Goal: Information Seeking & Learning: Learn about a topic

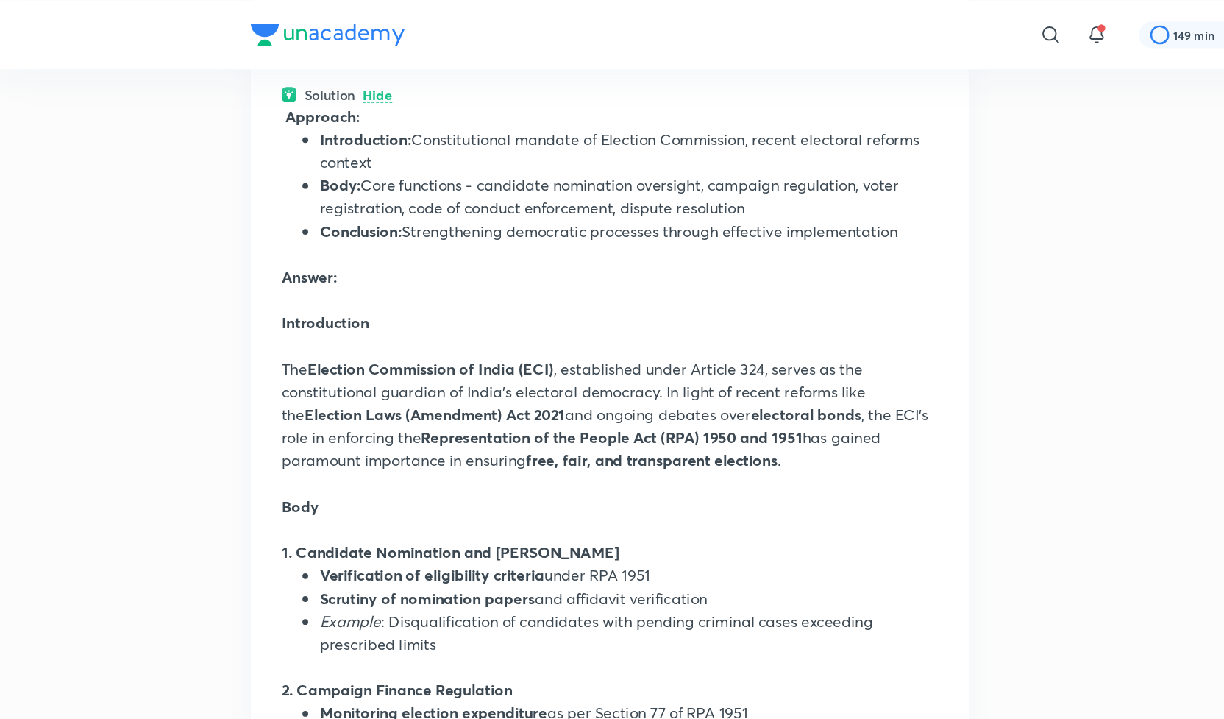
scroll to position [4852, 0]
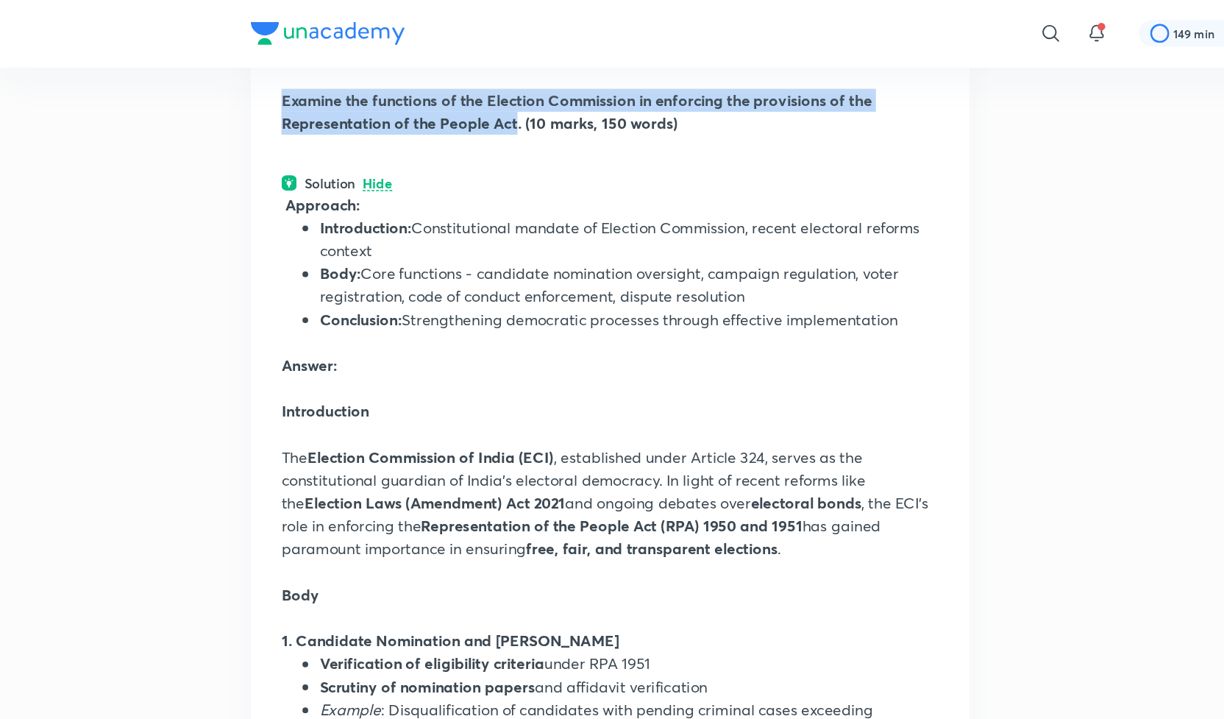
drag, startPoint x: 219, startPoint y: 74, endPoint x: 397, endPoint y: 92, distance: 179.7
click at [397, 92] on strong "Examine the functions of the Election Commission in enforcing the provisions of…" at bounding box center [445, 86] width 455 height 33
copy strong "Examine the functions of the Election Commission in enforcing the provisions of…"
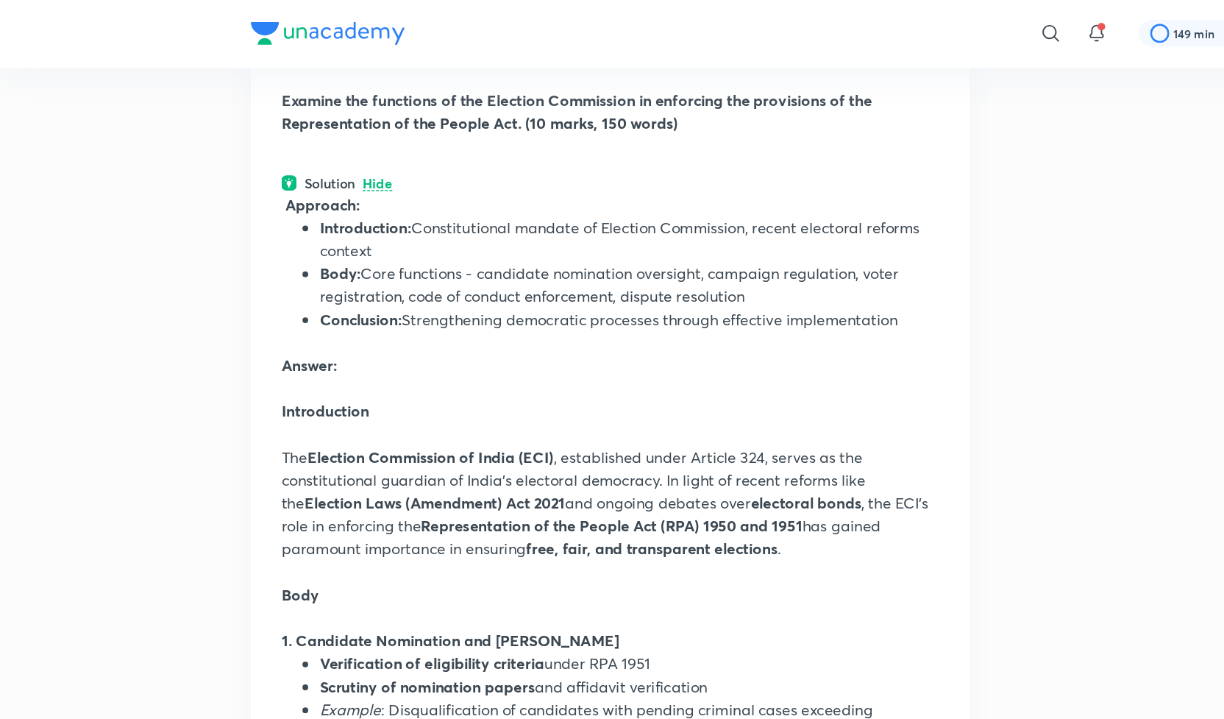
click at [391, 298] on p at bounding box center [471, 300] width 506 height 18
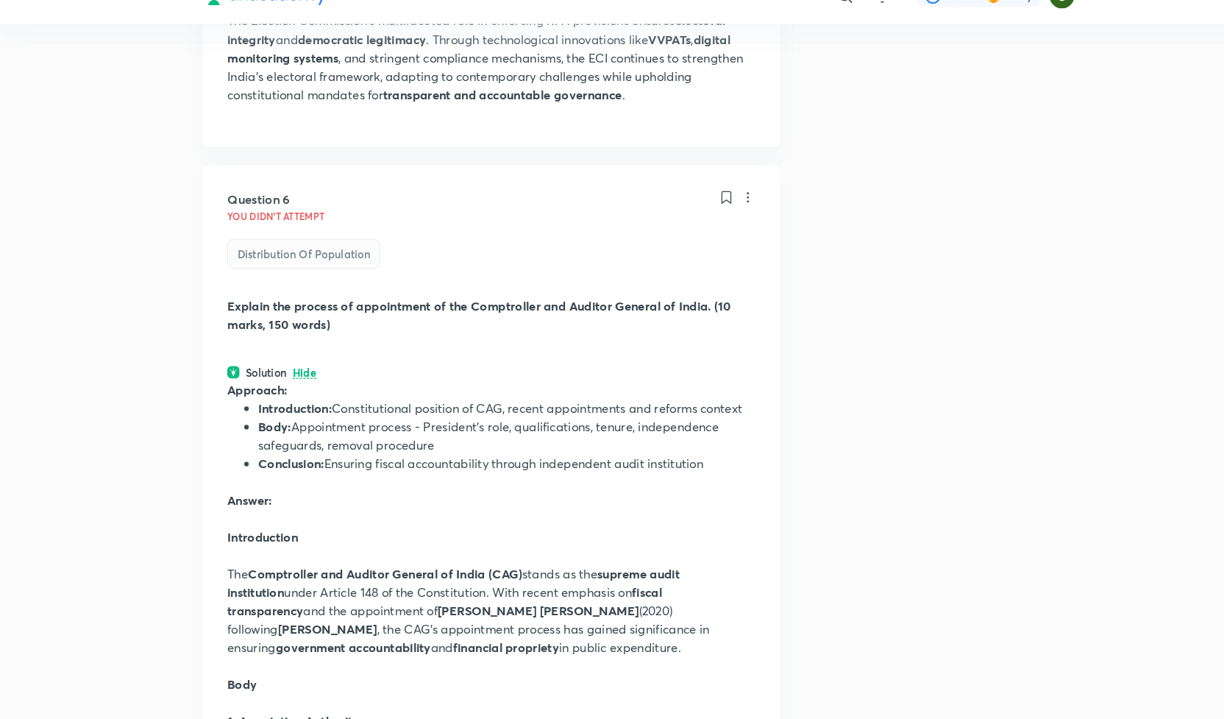
scroll to position [5790, 0]
